Goal: Information Seeking & Learning: Learn about a topic

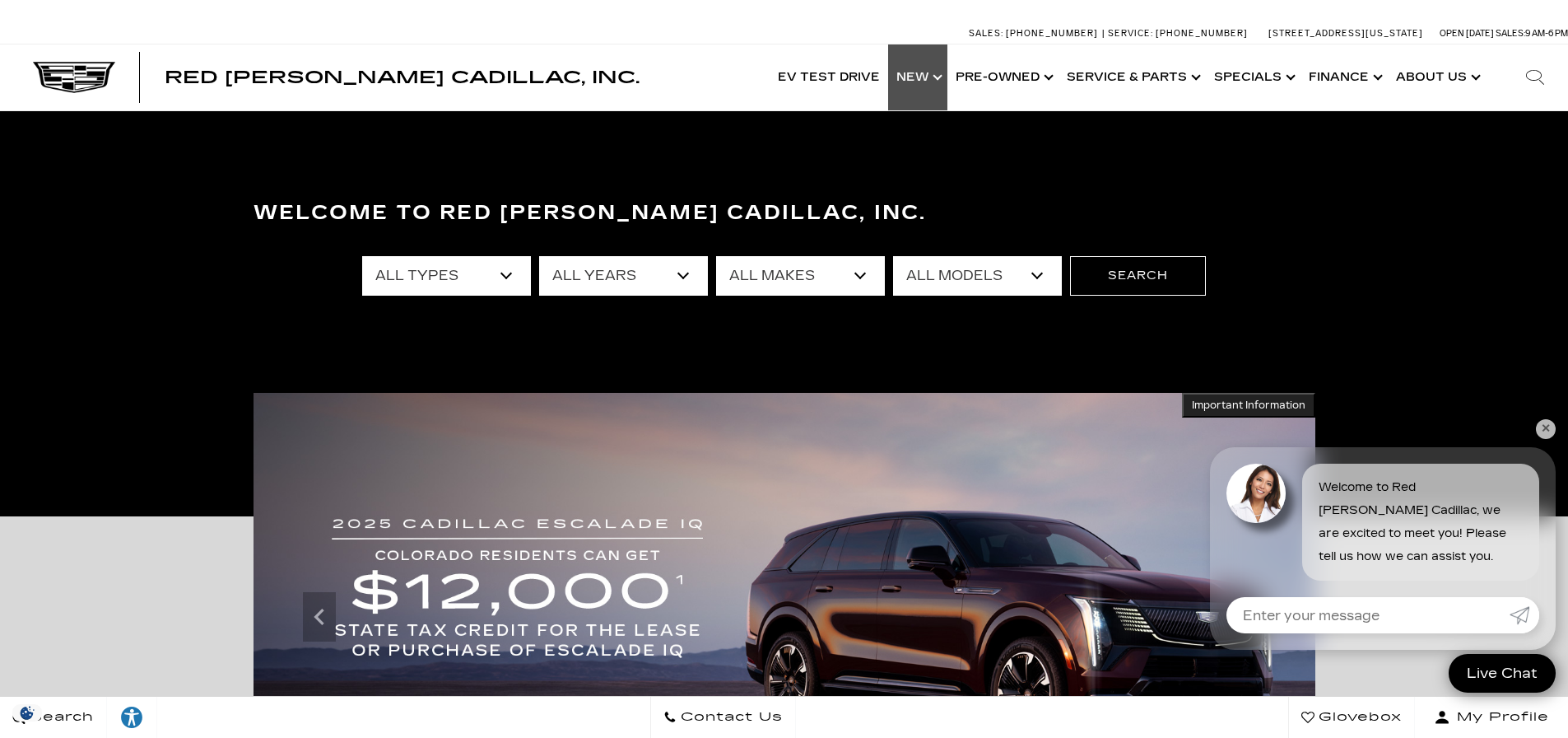
click at [925, 79] on link "Show New" at bounding box center [917, 77] width 59 height 66
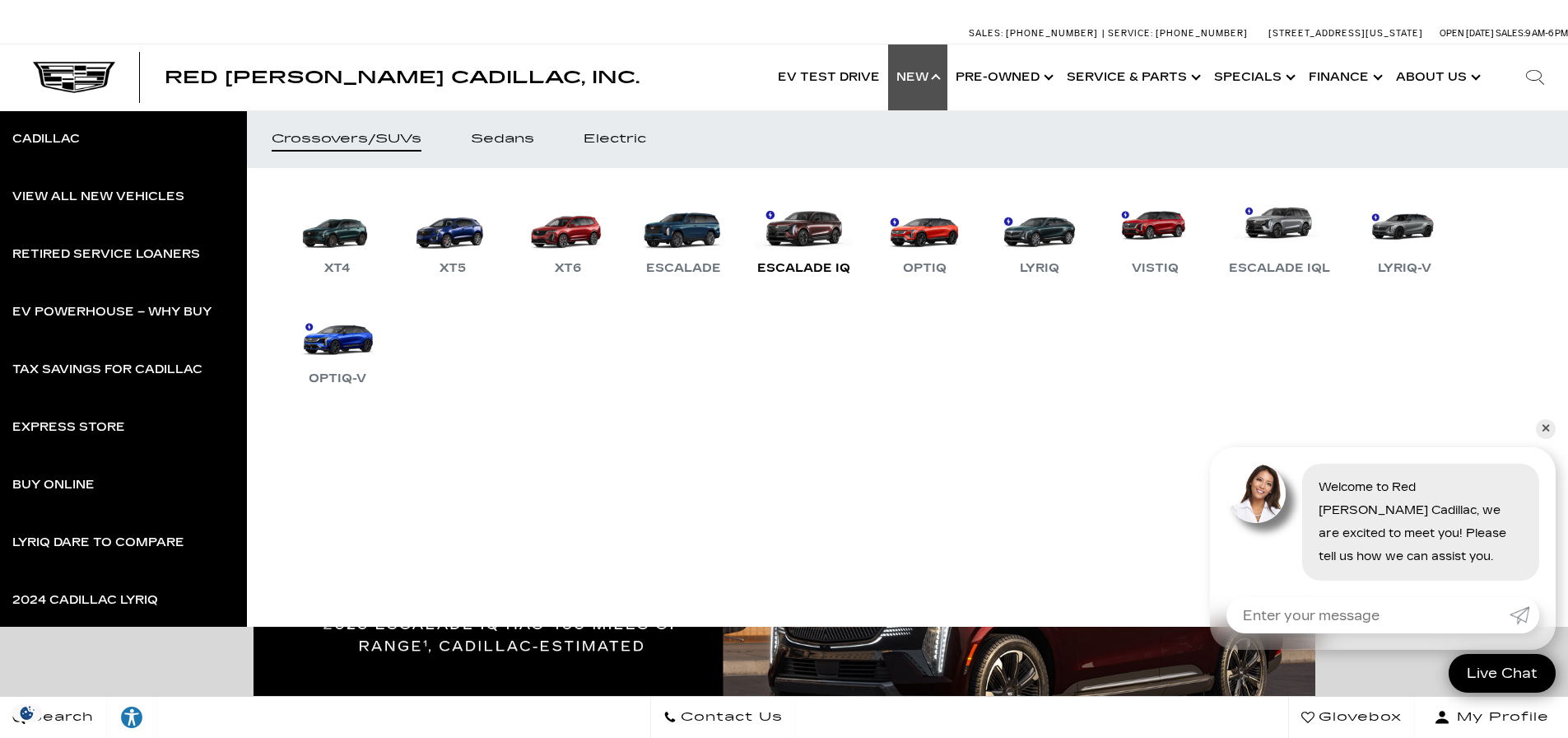
click at [786, 239] on link "Escalade IQ" at bounding box center [803, 235] width 110 height 85
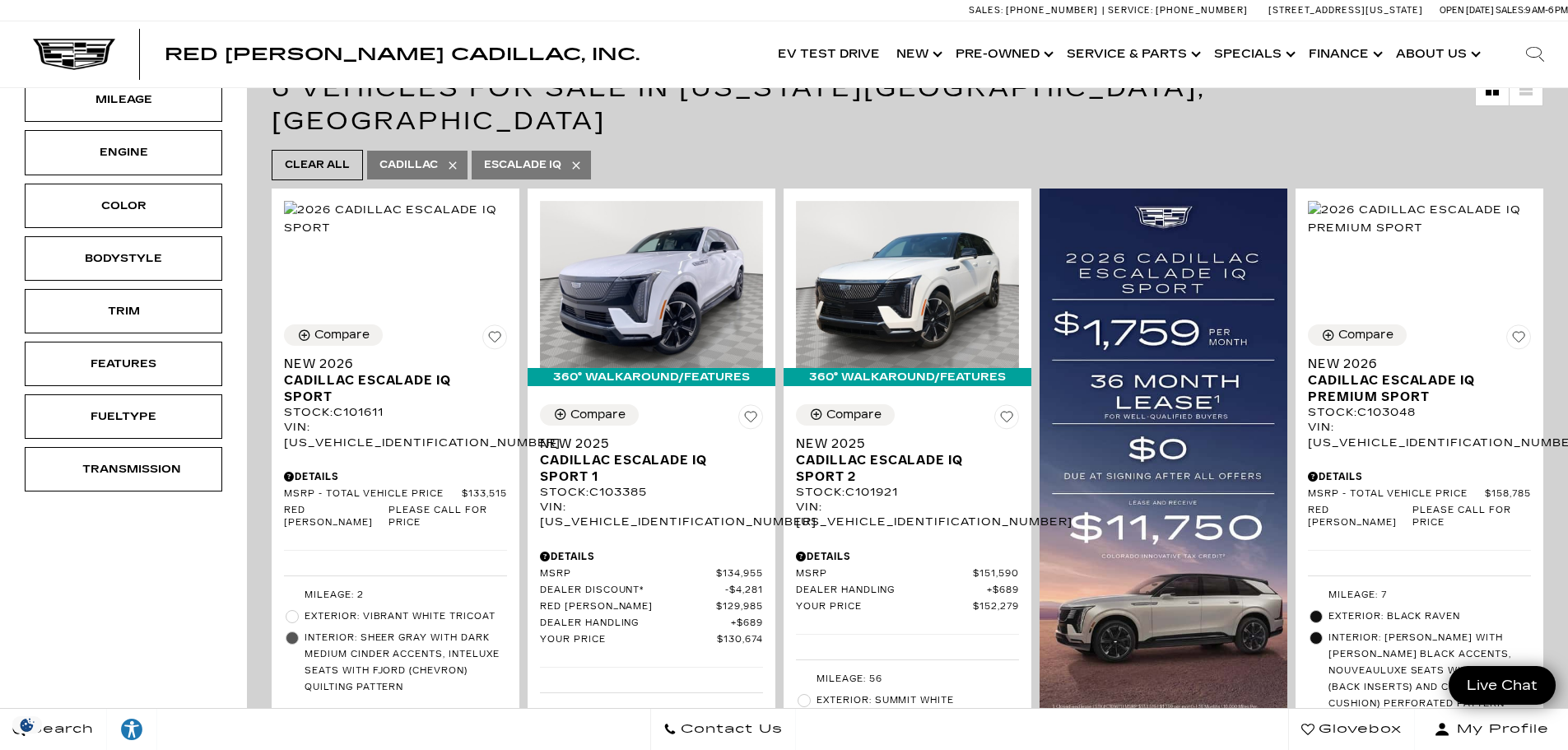
scroll to position [280, 0]
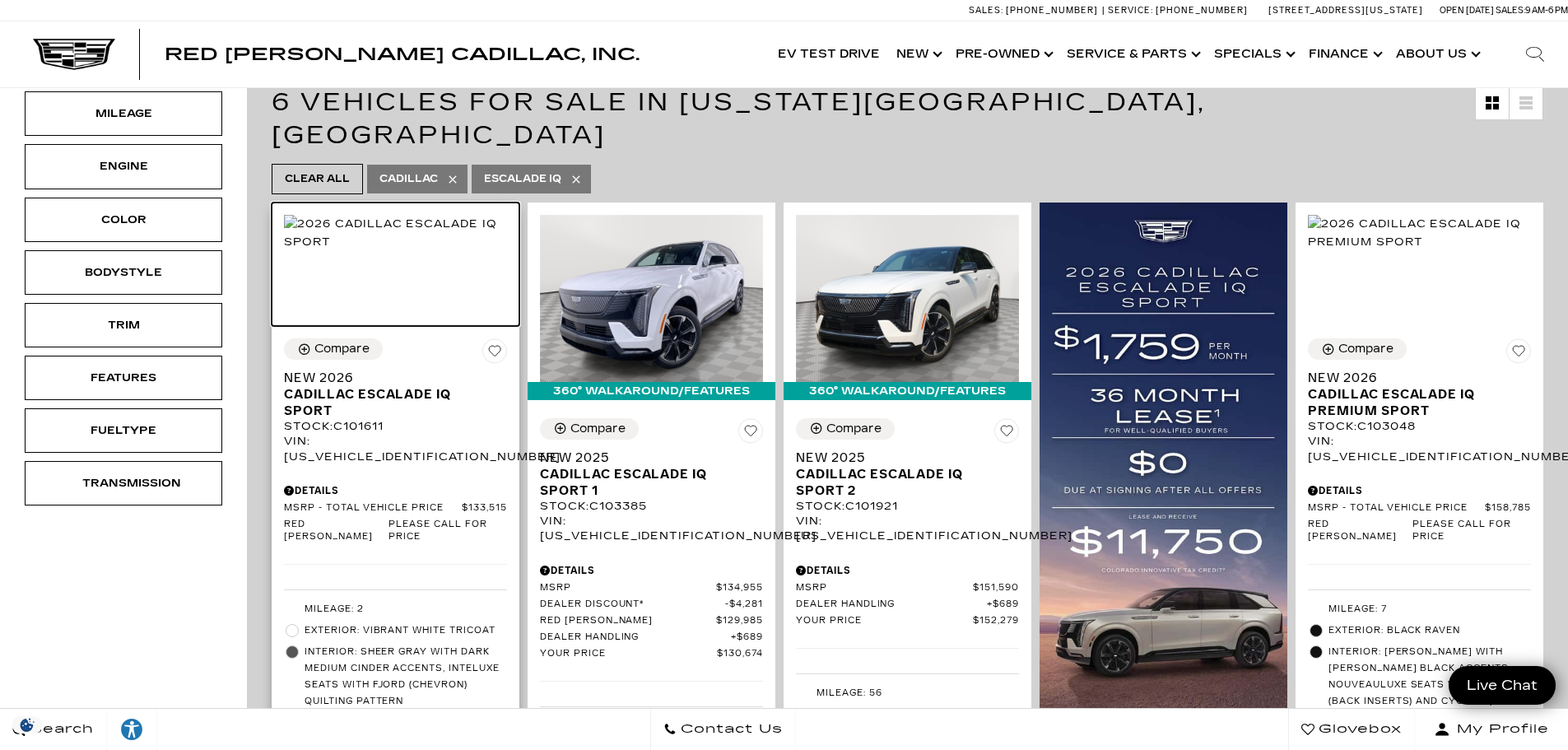
click at [363, 251] on img at bounding box center [395, 232] width 223 height 37
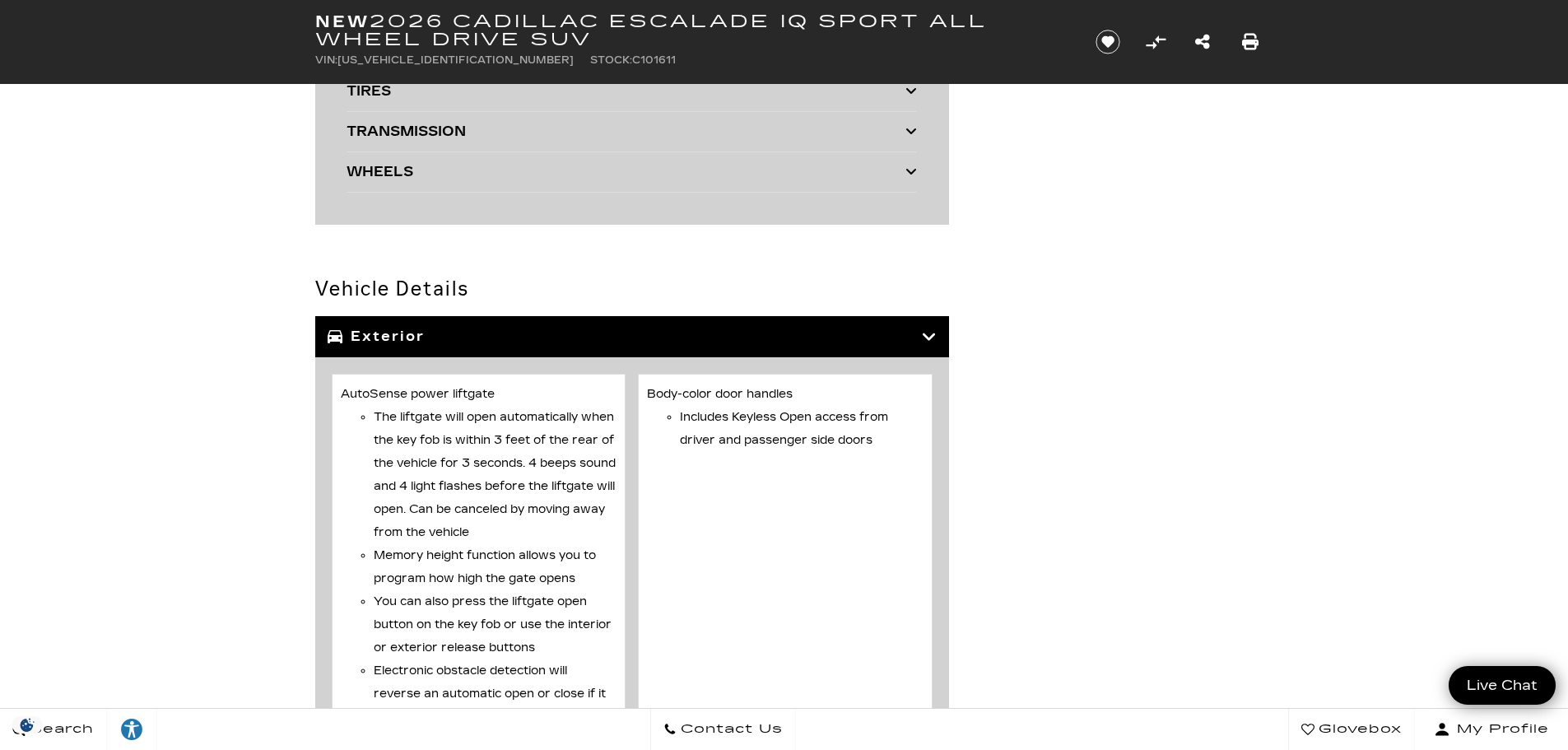
scroll to position [4846, 0]
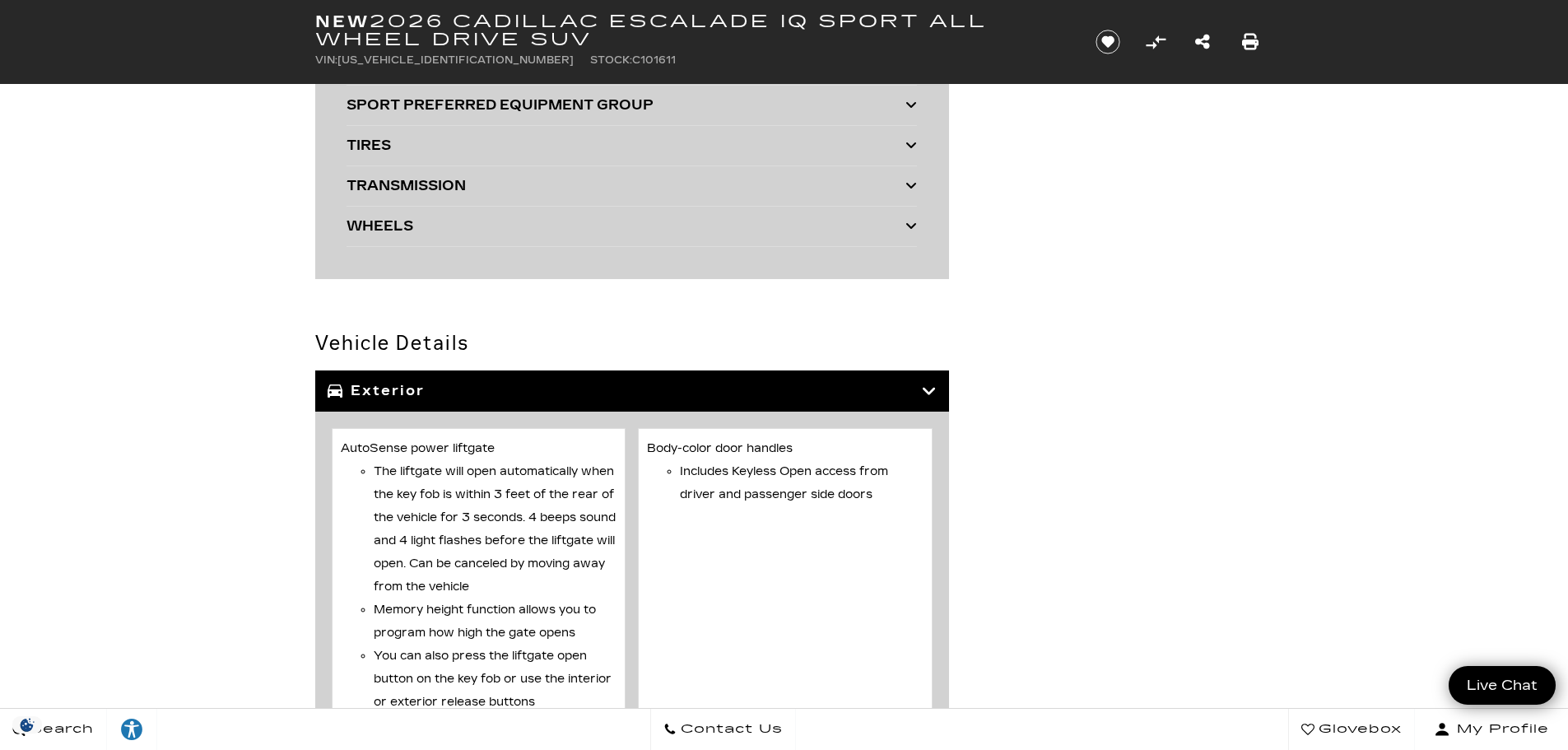
click at [933, 391] on icon at bounding box center [930, 391] width 15 height 17
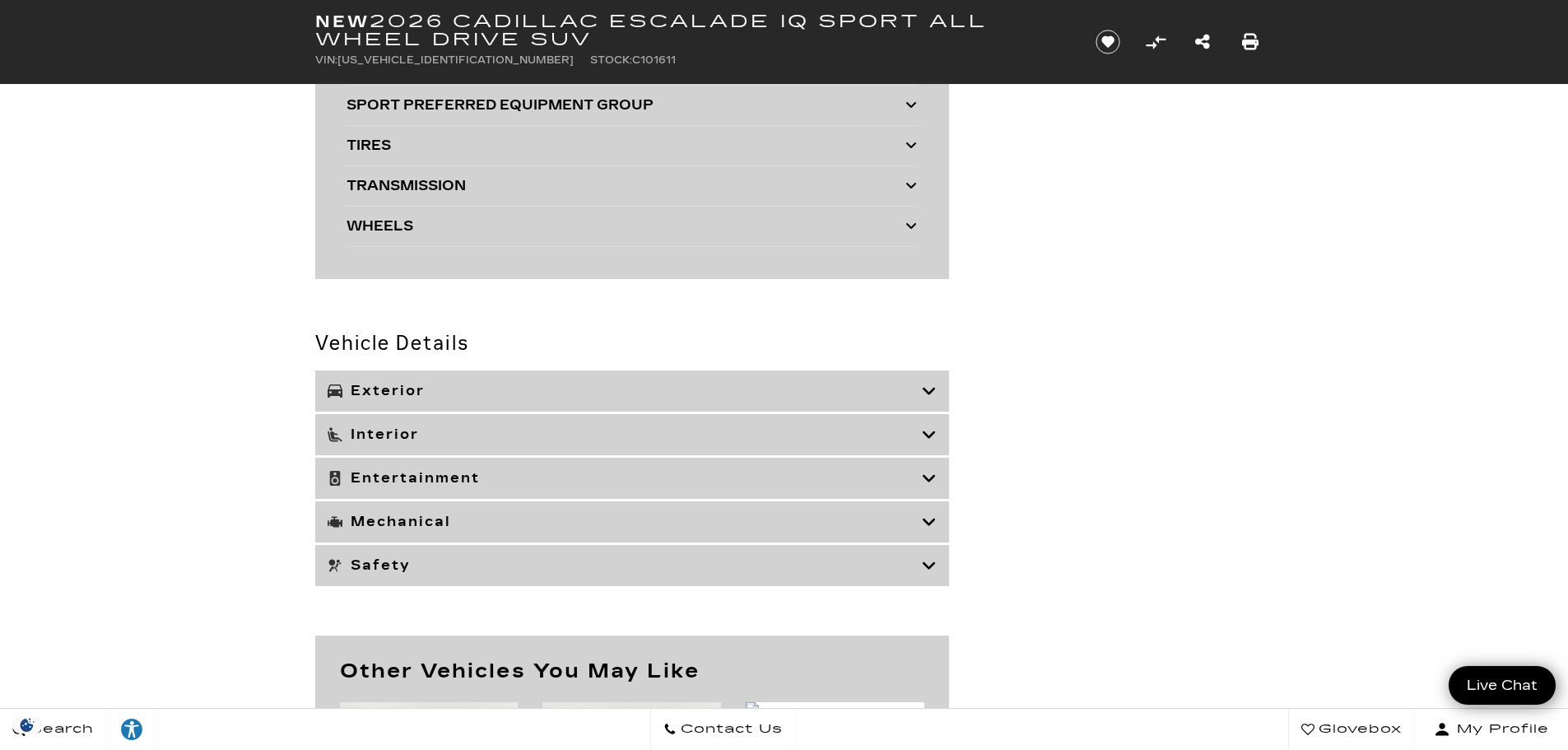
click at [872, 434] on h3 "Interior" at bounding box center [624, 434] width 594 height 17
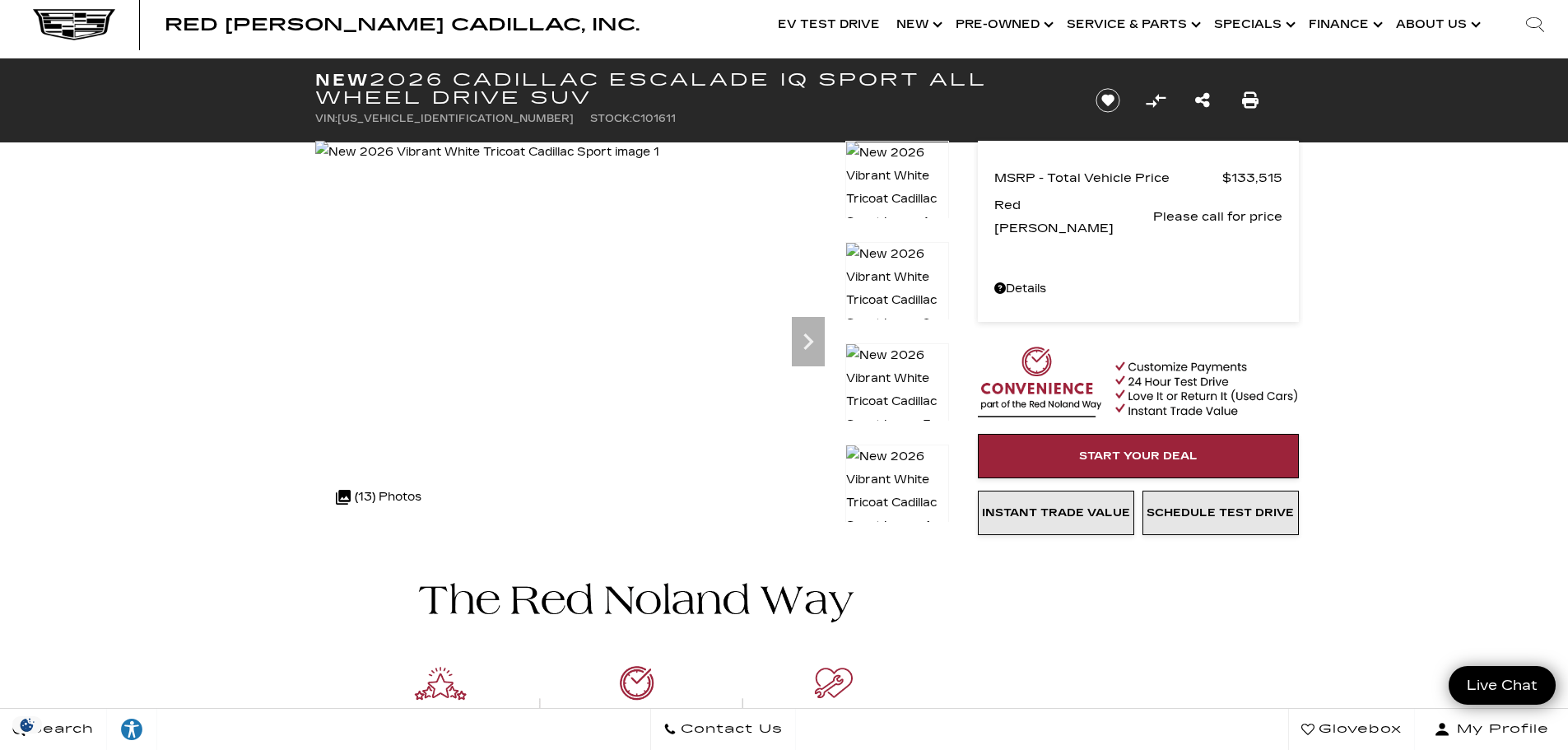
scroll to position [0, 0]
